Goal: Task Accomplishment & Management: Manage account settings

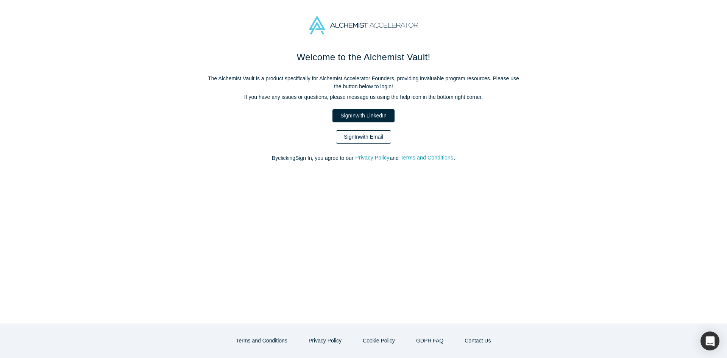
click at [360, 139] on link "Sign In with Email" at bounding box center [363, 136] width 55 height 13
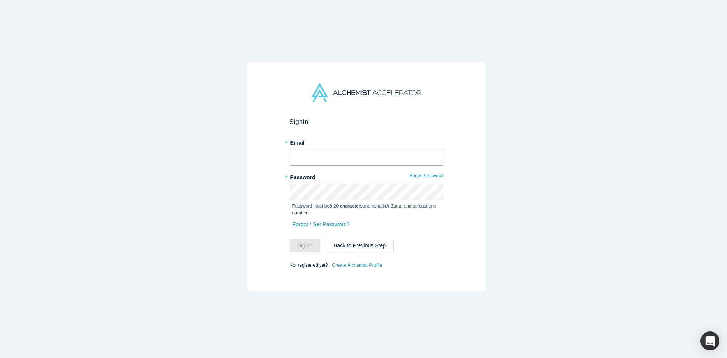
click at [333, 153] on input "text" at bounding box center [367, 158] width 154 height 16
type input "[EMAIL_ADDRESS][DOMAIN_NAME]"
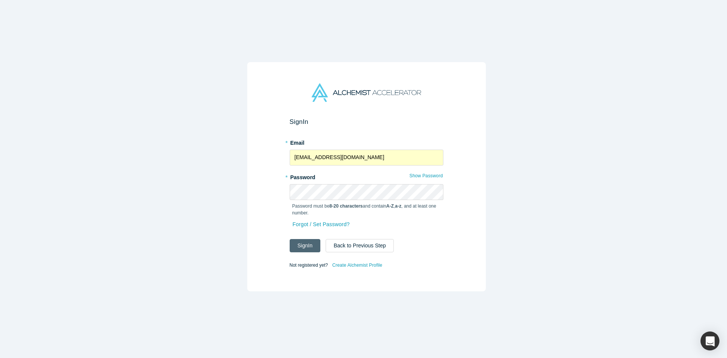
click at [291, 239] on button "Sign In" at bounding box center [305, 245] width 31 height 13
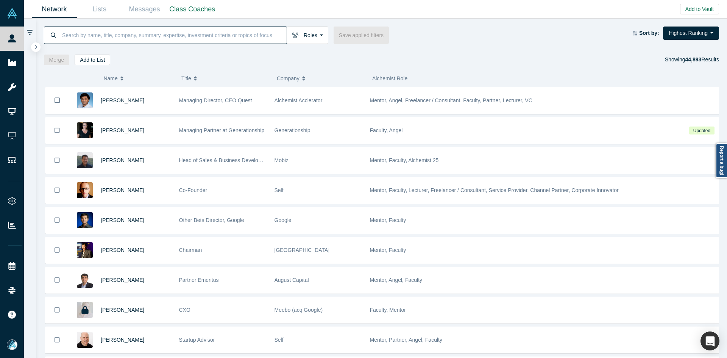
click at [210, 38] on input at bounding box center [173, 35] width 225 height 18
paste input "[PERSON_NAME]"
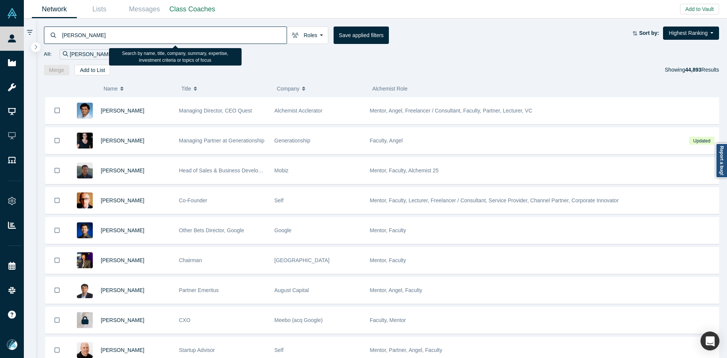
type input "[PERSON_NAME]"
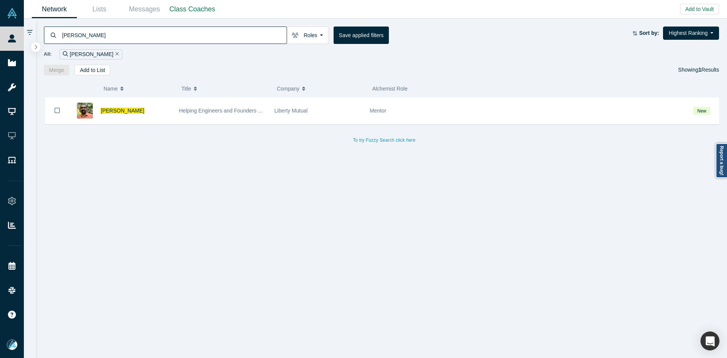
drag, startPoint x: 134, startPoint y: 113, endPoint x: 150, endPoint y: 80, distance: 36.4
click at [134, 113] on span "[PERSON_NAME]" at bounding box center [123, 111] width 44 height 6
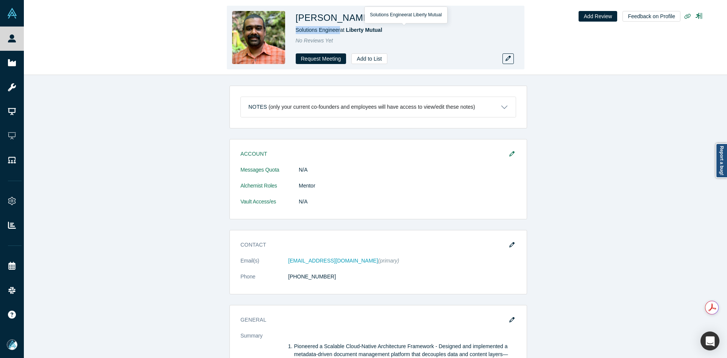
copy span "Solutions Engineer"
drag, startPoint x: 339, startPoint y: 30, endPoint x: 291, endPoint y: 31, distance: 48.1
click at [291, 31] on div "[PERSON_NAME] Solutions Engineer at Liberty Mutual No Reviews Yet Request Meeti…" at bounding box center [376, 38] width 298 height 64
click at [386, 16] on icon at bounding box center [383, 17] width 5 height 5
copy div "[PERSON_NAME]"
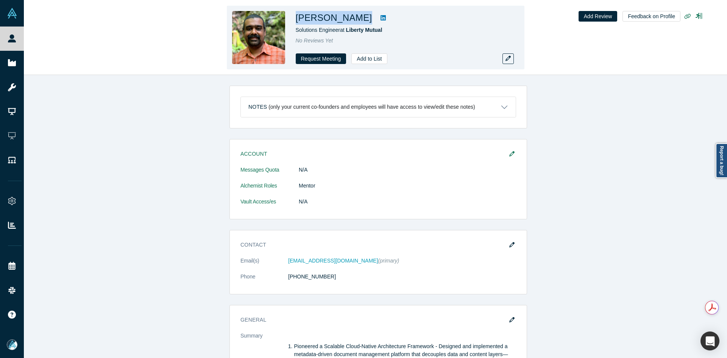
drag, startPoint x: 427, startPoint y: 20, endPoint x: 296, endPoint y: 19, distance: 130.3
click at [296, 19] on div "[PERSON_NAME]" at bounding box center [402, 18] width 212 height 14
copy div "[PERSON_NAME]"
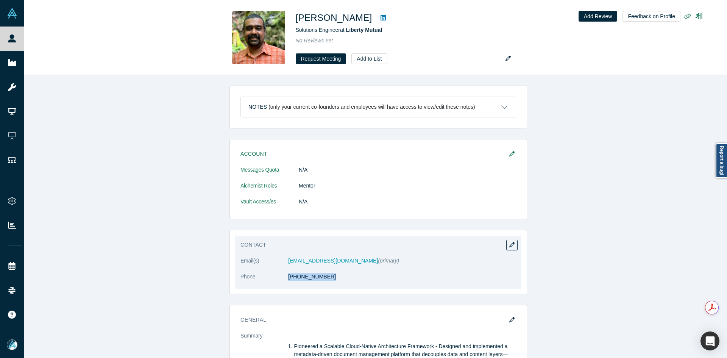
copy dl "[PHONE_NUMBER]"
drag, startPoint x: 328, startPoint y: 286, endPoint x: 284, endPoint y: 283, distance: 43.6
click at [284, 283] on dl "Email(s) [EMAIL_ADDRESS][DOMAIN_NAME] (primary) Phone [PHONE_NUMBER]" at bounding box center [379, 273] width 276 height 32
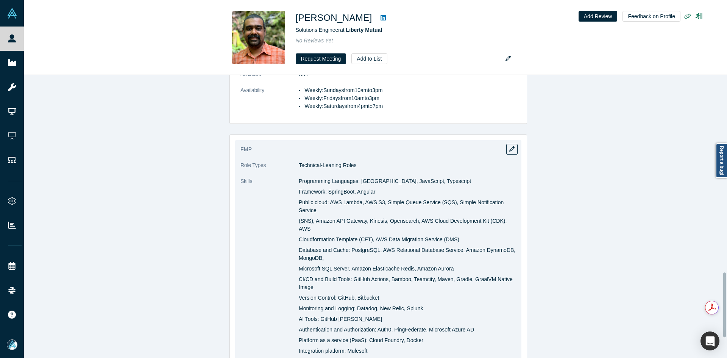
scroll to position [800, 0]
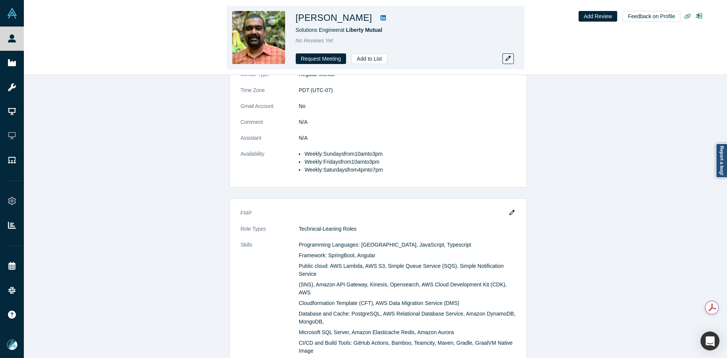
copy div "[PERSON_NAME]"
drag, startPoint x: 426, startPoint y: 20, endPoint x: 293, endPoint y: 19, distance: 133.0
click at [289, 19] on div "[PERSON_NAME] Solutions Engineer at Liberty Mutual No Reviews Yet Request Meeti…" at bounding box center [376, 38] width 298 height 64
copy div "[PERSON_NAME]"
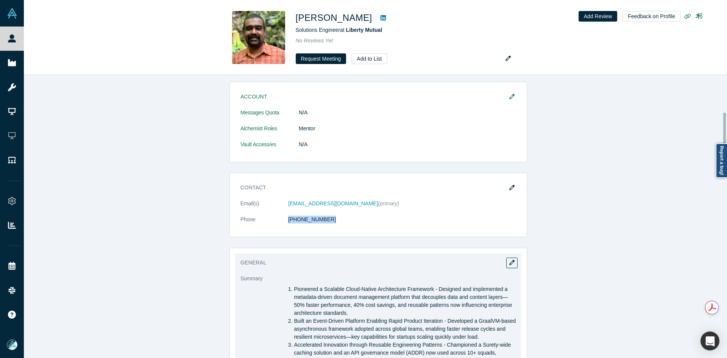
scroll to position [4, 0]
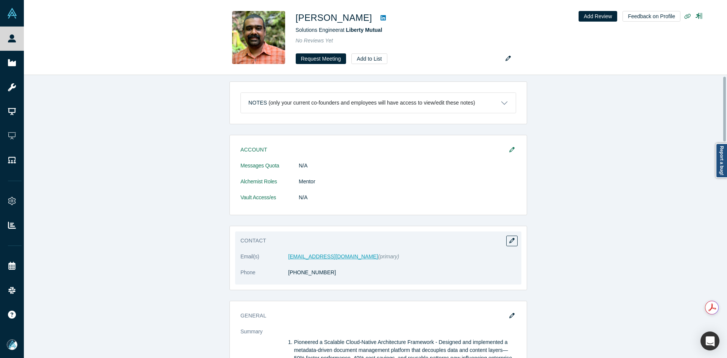
drag, startPoint x: 312, startPoint y: 261, endPoint x: 305, endPoint y: 256, distance: 9.0
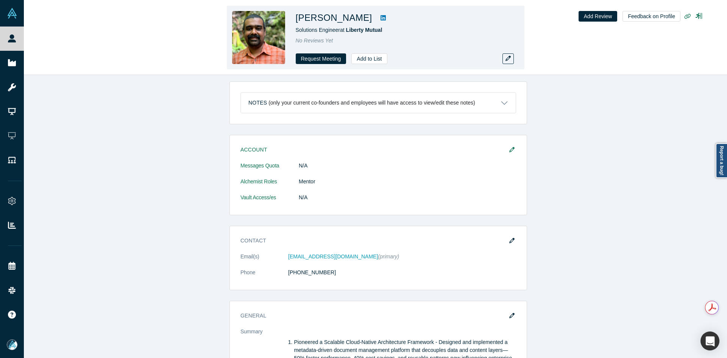
click at [311, 21] on h1 "[PERSON_NAME]" at bounding box center [334, 18] width 77 height 14
copy div "[PERSON_NAME]"
click at [311, 21] on h1 "[PERSON_NAME]" at bounding box center [334, 18] width 77 height 14
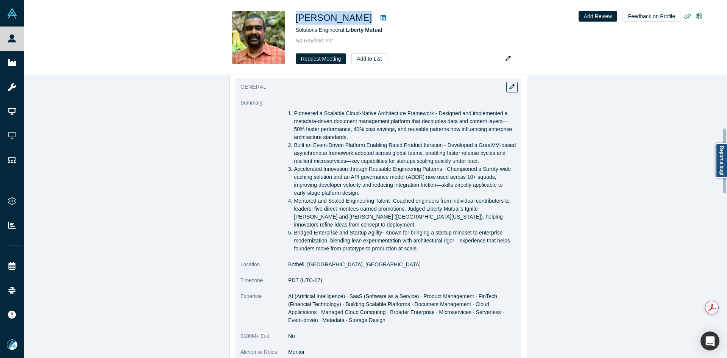
scroll to position [232, 0]
click at [507, 92] on button "button" at bounding box center [512, 88] width 11 height 11
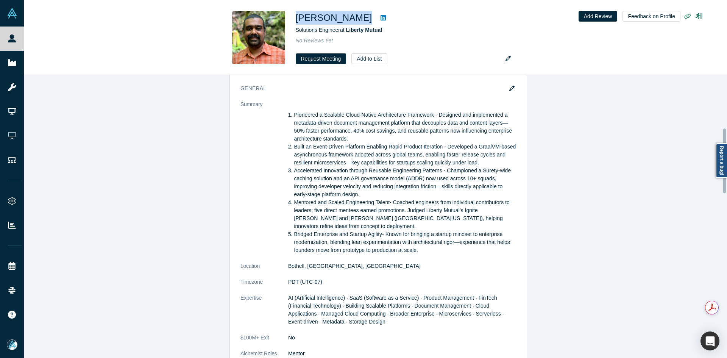
scroll to position [0, 0]
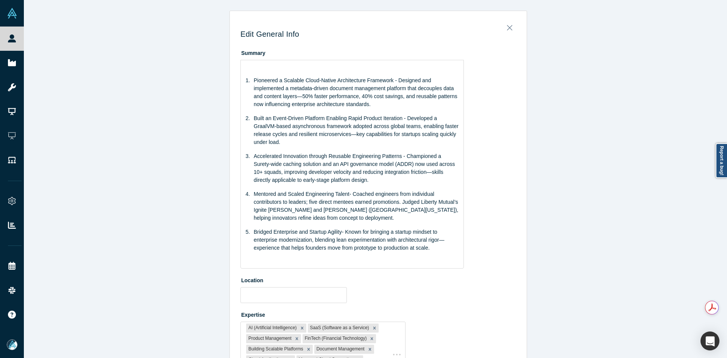
type input "Bothell, [GEOGRAPHIC_DATA], [GEOGRAPHIC_DATA]"
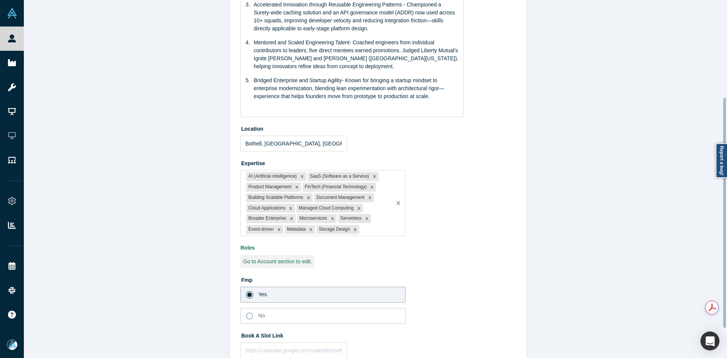
scroll to position [197, 0]
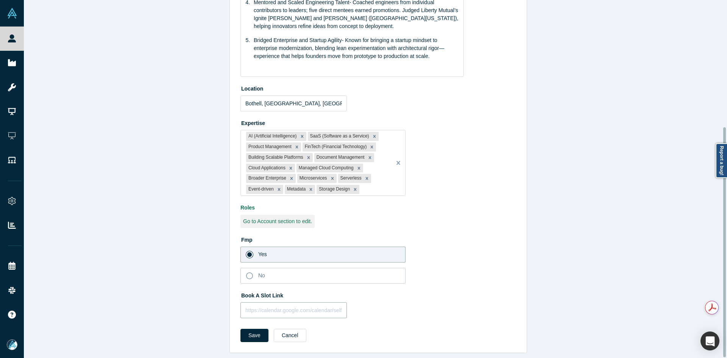
click at [278, 305] on input "text" at bounding box center [294, 310] width 106 height 16
paste input "[URL][DOMAIN_NAME]"
type input "[URL][DOMAIN_NAME]"
click at [254, 331] on button "Save" at bounding box center [255, 335] width 28 height 13
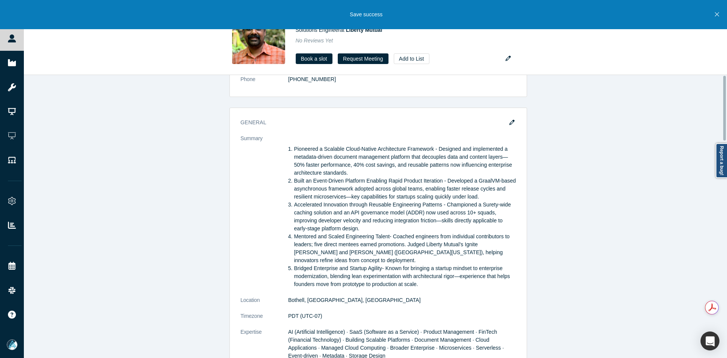
scroll to position [0, 0]
